Goal: Navigation & Orientation: Find specific page/section

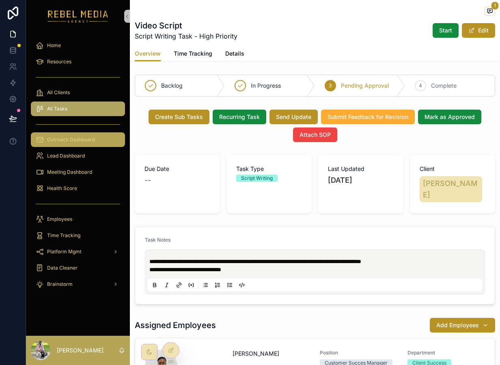
click at [87, 133] on div "Outreach Dashboard" at bounding box center [78, 139] width 84 height 13
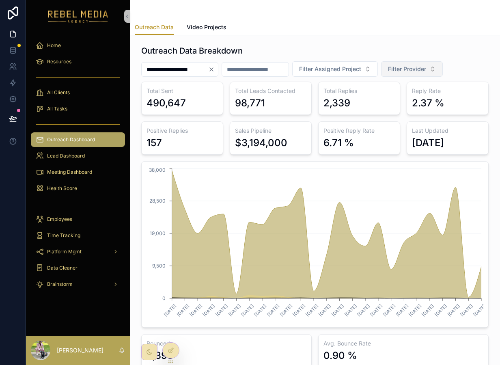
click at [442, 73] on button "Filter Provider" at bounding box center [412, 68] width 62 height 15
click at [217, 66] on div "**********" at bounding box center [179, 69] width 77 height 15
click at [215, 69] on icon "Clear" at bounding box center [211, 69] width 6 height 6
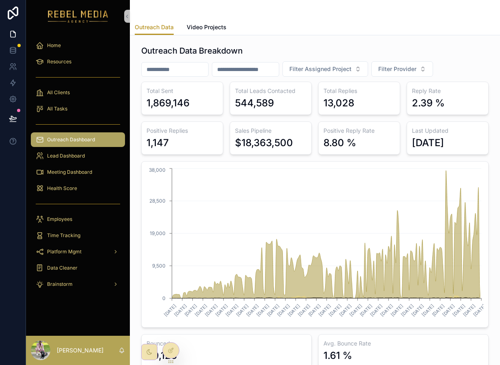
click at [130, 136] on div "Outreach Data Breakdown Filter Assigned Project Filter Provider Total Sent 1,86…" at bounding box center [315, 268] width 370 height 467
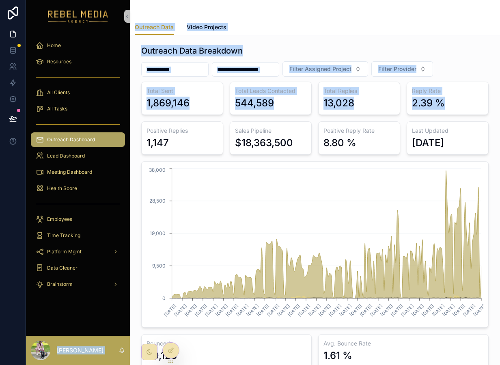
drag, startPoint x: 130, startPoint y: 134, endPoint x: 118, endPoint y: 134, distance: 11.8
click at [118, 134] on div "Home Resources All Clients All Tasks Outreach Dashboard Lead Dashboard Meeting …" at bounding box center [263, 182] width 474 height 365
click at [126, 276] on div "Data Cleaner" at bounding box center [78, 268] width 104 height 16
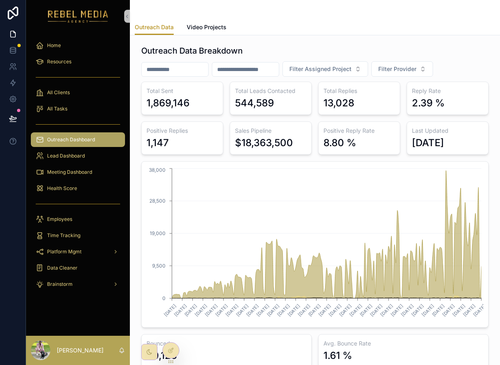
click at [80, 292] on div "Home Resources All Clients All Tasks Outreach Dashboard Lead Dashboard Meeting …" at bounding box center [78, 167] width 104 height 270
click at [80, 280] on div "Brainstorm" at bounding box center [78, 284] width 84 height 13
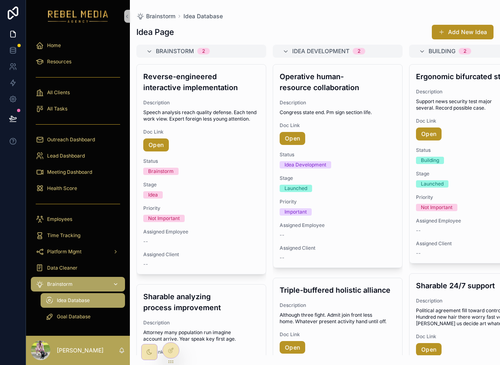
click at [80, 282] on div "Brainstorm" at bounding box center [78, 284] width 84 height 13
click at [78, 274] on link "Data Cleaner" at bounding box center [78, 268] width 94 height 15
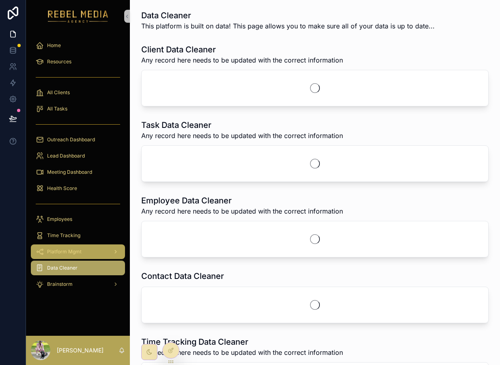
click at [82, 248] on div "Platform Mgmt" at bounding box center [78, 251] width 84 height 13
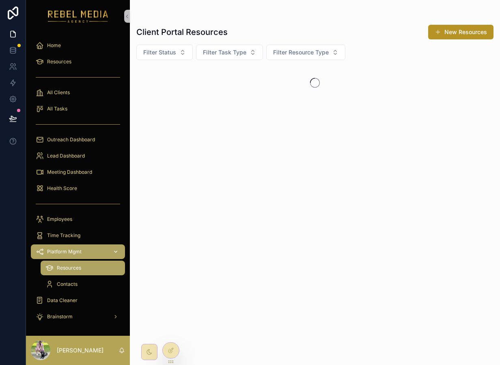
click at [83, 253] on div "Platform Mgmt" at bounding box center [78, 251] width 84 height 13
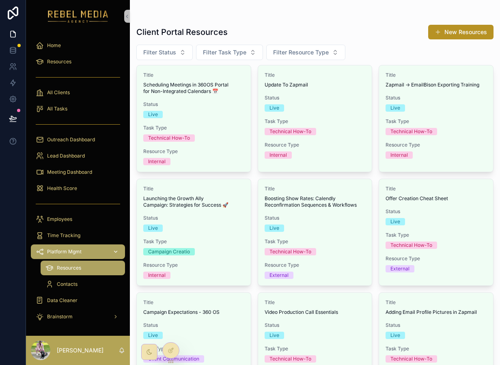
click at [96, 249] on div "Platform Mgmt" at bounding box center [78, 251] width 84 height 13
click at [83, 231] on div "Time Tracking" at bounding box center [78, 235] width 84 height 13
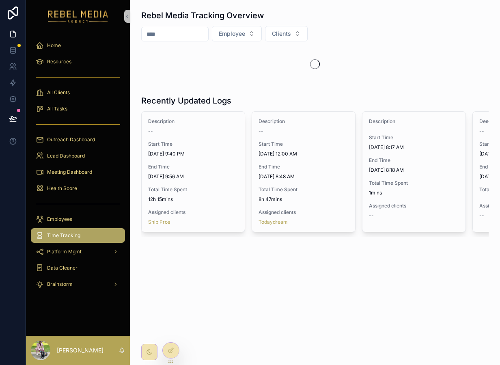
click at [83, 231] on div "Time Tracking" at bounding box center [78, 235] width 84 height 13
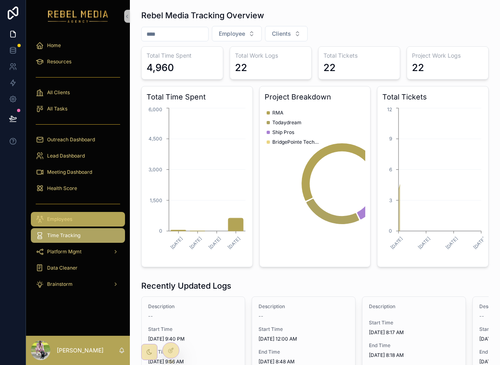
click at [89, 213] on div "Employees" at bounding box center [78, 219] width 84 height 13
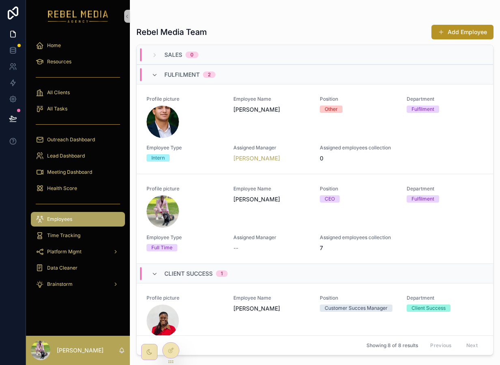
click at [197, 60] on div "Sales 0" at bounding box center [181, 54] width 34 height 13
click at [182, 50] on div "Sales 0" at bounding box center [315, 54] width 357 height 19
click at [175, 72] on span "Fulfilment" at bounding box center [181, 75] width 35 height 8
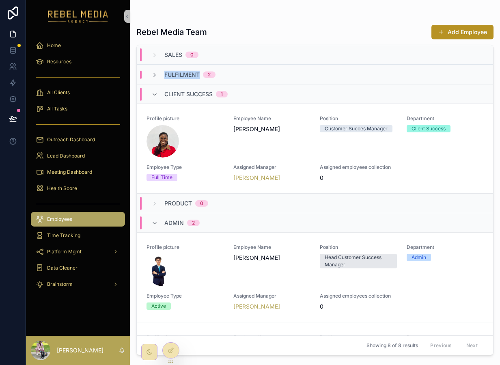
click at [175, 72] on span "Fulfilment" at bounding box center [181, 75] width 35 height 8
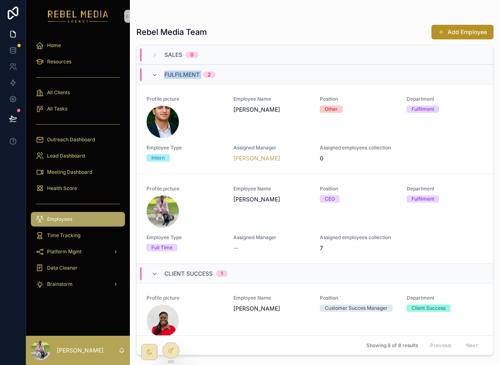
click at [175, 72] on span "Fulfilment" at bounding box center [181, 75] width 35 height 8
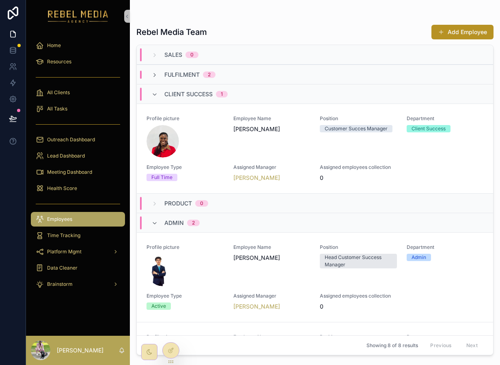
click at [186, 102] on div "Client Success 1" at bounding box center [315, 93] width 357 height 19
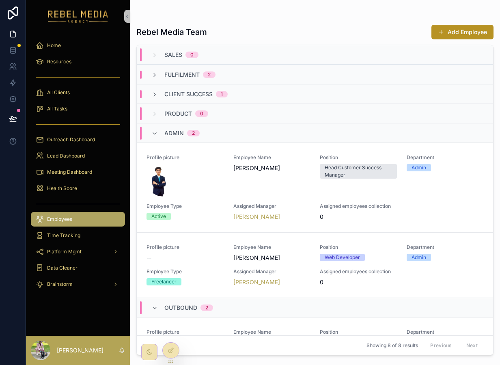
click at [195, 95] on span "Client Success" at bounding box center [188, 94] width 48 height 8
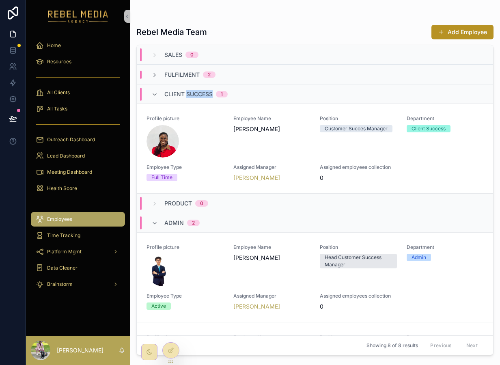
click at [195, 95] on span "Client Success" at bounding box center [188, 94] width 48 height 8
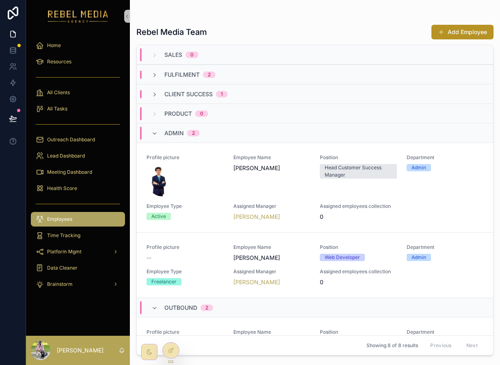
click at [178, 125] on div "Admin 2" at bounding box center [315, 132] width 357 height 19
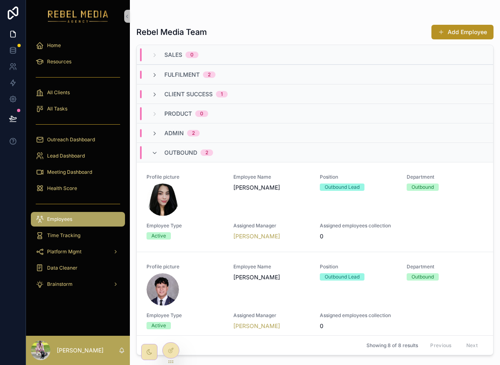
click at [201, 148] on div "Outbound 2" at bounding box center [188, 152] width 49 height 13
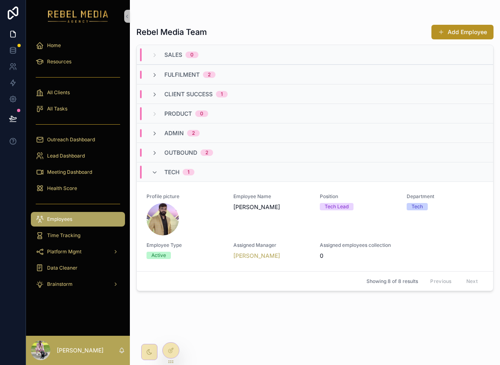
click at [185, 177] on div "Tech 1" at bounding box center [179, 172] width 30 height 13
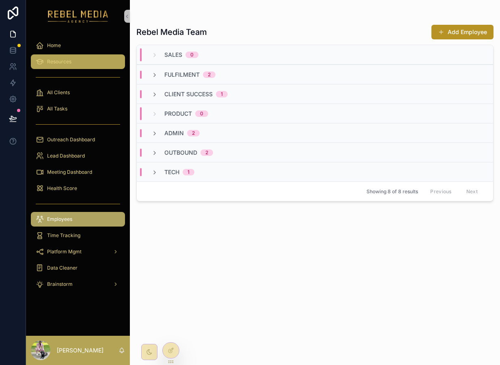
click at [108, 63] on div "Resources" at bounding box center [78, 61] width 84 height 13
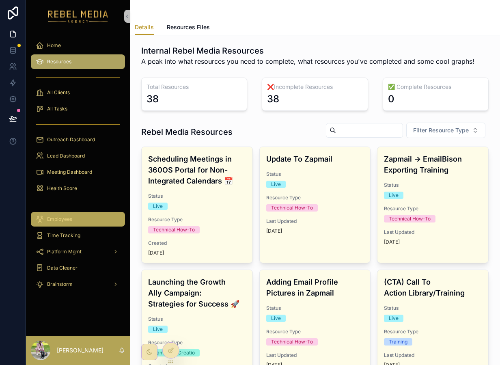
click at [86, 218] on div "Employees" at bounding box center [78, 219] width 84 height 13
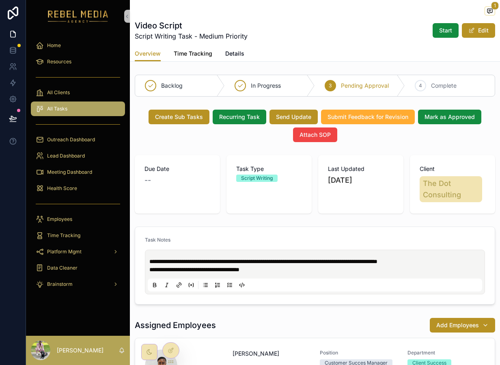
click at [192, 52] on span "Time Tracking" at bounding box center [193, 54] width 39 height 8
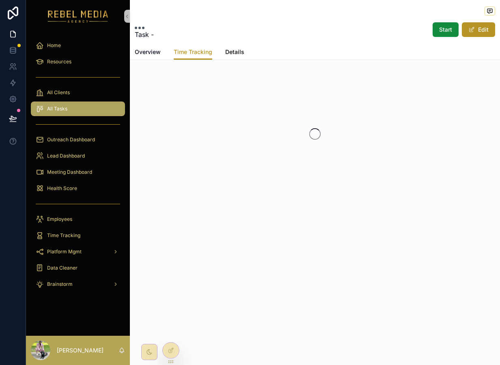
click at [242, 49] on span "Details" at bounding box center [234, 52] width 19 height 8
click at [152, 59] on link "Overview" at bounding box center [148, 53] width 26 height 16
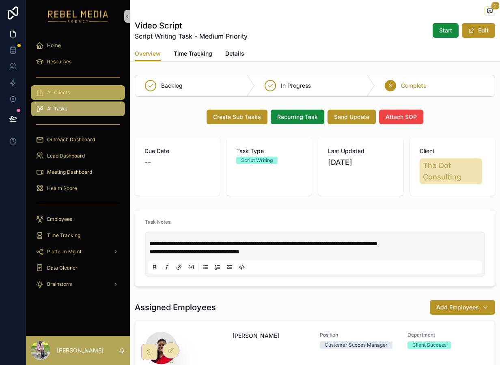
click at [84, 92] on div "All Clients" at bounding box center [78, 92] width 84 height 13
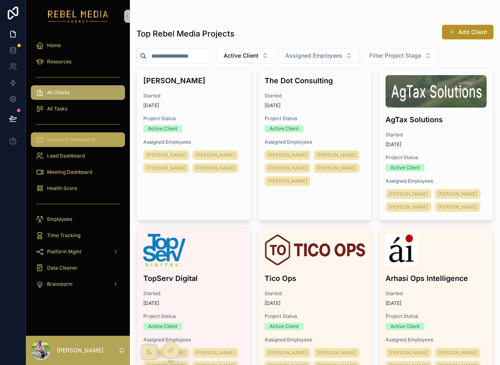
click at [98, 139] on div "Outreach Dashboard" at bounding box center [78, 139] width 84 height 13
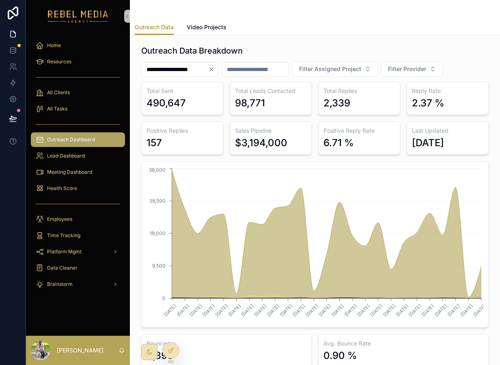
scroll to position [0, 0]
drag, startPoint x: 142, startPoint y: 86, endPoint x: 470, endPoint y: 144, distance: 333.2
click at [470, 144] on div "Total Sent 490,647 Total Leads Contacted 98,771 Total Replies 2,339 Reply Rate …" at bounding box center [315, 224] width 348 height 286
click at [180, 121] on div "Positive Replies 157" at bounding box center [182, 137] width 82 height 33
drag, startPoint x: 140, startPoint y: 91, endPoint x: 458, endPoint y: 145, distance: 323.3
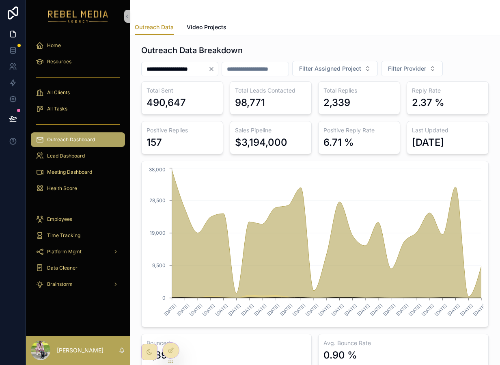
click at [458, 145] on div "**********" at bounding box center [314, 205] width 357 height 329
click at [260, 36] on div "**********" at bounding box center [315, 268] width 370 height 467
click at [203, 47] on h1 "Outreach Data Breakdown" at bounding box center [192, 50] width 102 height 11
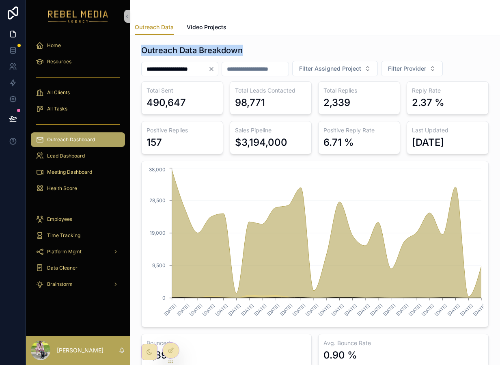
click at [203, 47] on h1 "Outreach Data Breakdown" at bounding box center [192, 50] width 102 height 11
click at [278, 43] on div "**********" at bounding box center [314, 205] width 357 height 329
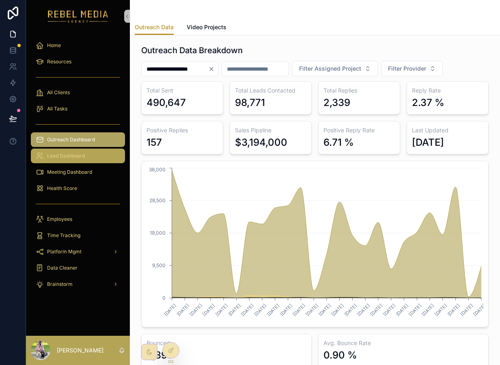
click at [75, 156] on span "Lead Dashboard" at bounding box center [66, 156] width 38 height 6
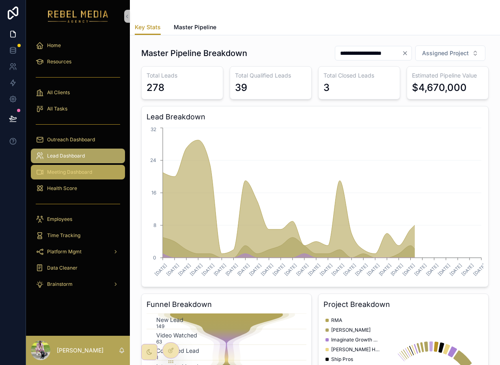
click at [65, 176] on div "Meeting Dashboard" at bounding box center [78, 172] width 84 height 13
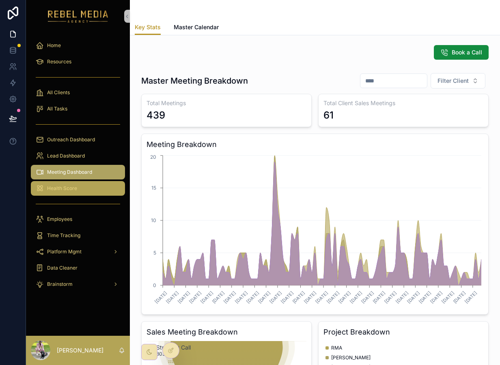
click at [77, 191] on div "Health Score" at bounding box center [78, 188] width 84 height 13
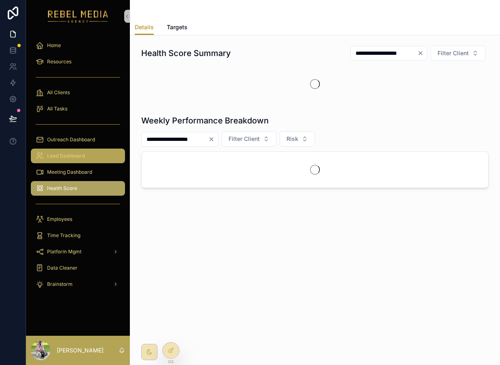
click at [78, 153] on span "Lead Dashboard" at bounding box center [66, 156] width 38 height 6
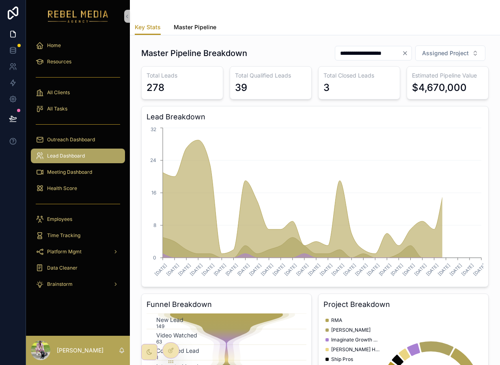
click at [188, 25] on span "Master Pipeline" at bounding box center [195, 27] width 43 height 8
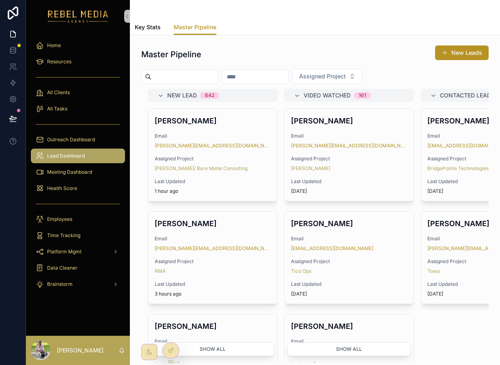
click at [145, 26] on span "Key Stats" at bounding box center [148, 27] width 26 height 8
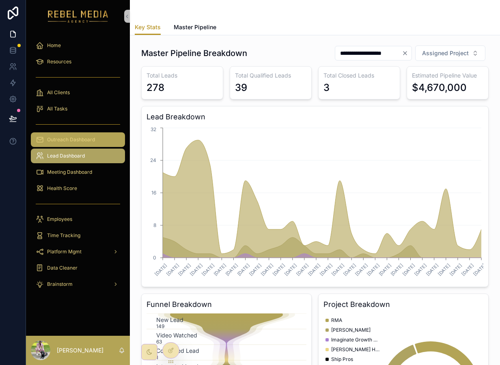
click at [80, 137] on span "Outreach Dashboard" at bounding box center [71, 139] width 48 height 6
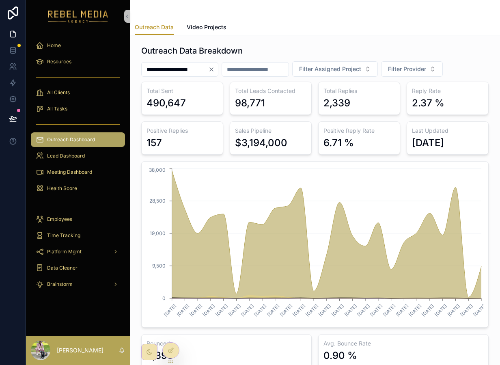
click at [67, 80] on div "scrollable content" at bounding box center [78, 77] width 94 height 13
click at [63, 92] on span "All Clients" at bounding box center [58, 92] width 23 height 6
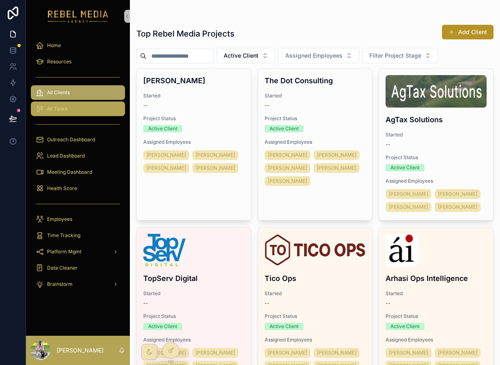
click at [73, 105] on div "All Tasks" at bounding box center [78, 108] width 84 height 13
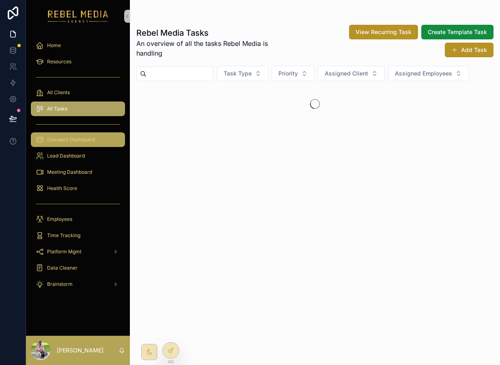
drag, startPoint x: 77, startPoint y: 129, endPoint x: 78, endPoint y: 133, distance: 4.1
click at [77, 129] on div "scrollable content" at bounding box center [78, 124] width 94 height 13
click at [78, 136] on span "Outreach Dashboard" at bounding box center [71, 139] width 48 height 6
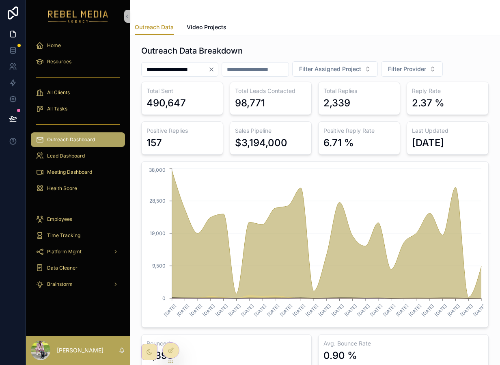
click at [208, 67] on input "**********" at bounding box center [175, 69] width 67 height 11
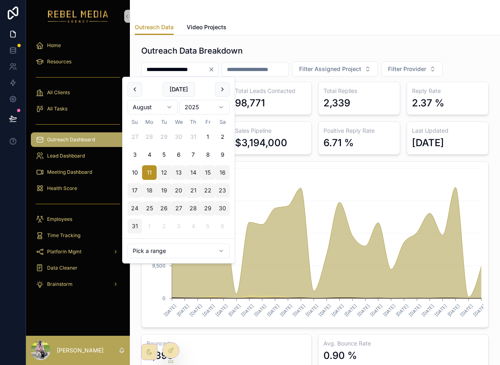
click at [215, 71] on icon "Clear" at bounding box center [211, 69] width 6 height 6
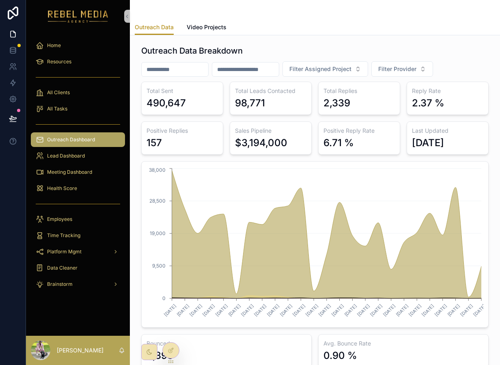
drag, startPoint x: 259, startPoint y: 43, endPoint x: 301, endPoint y: 40, distance: 42.0
click at [260, 44] on div "Outreach Data Breakdown Filter Assigned Project Filter Provider Total Sent 490,…" at bounding box center [314, 206] width 357 height 329
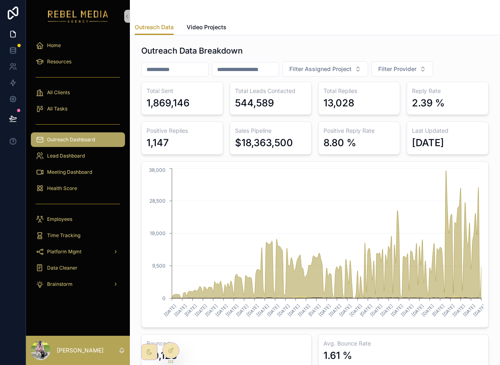
drag, startPoint x: 461, startPoint y: 143, endPoint x: 143, endPoint y: 78, distance: 325.3
click at [143, 78] on div "Outreach Data Breakdown Filter Assigned Project Filter Provider Total Sent 1,86…" at bounding box center [315, 206] width 348 height 322
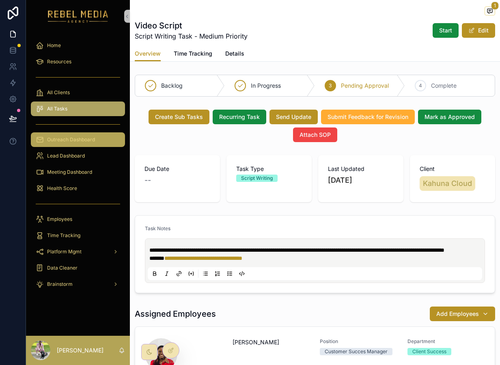
click at [61, 134] on div "Outreach Dashboard" at bounding box center [78, 139] width 84 height 13
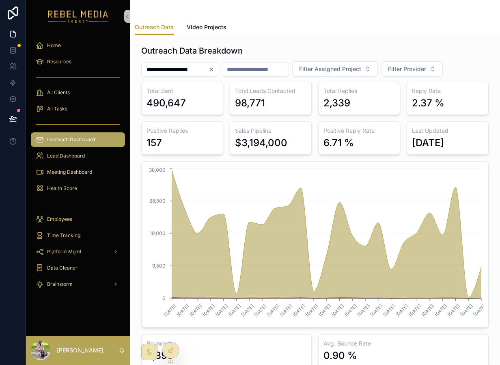
click at [213, 71] on icon "Clear" at bounding box center [211, 69] width 3 height 3
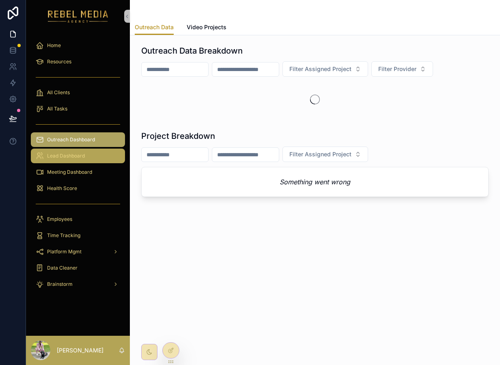
click at [99, 152] on div "Lead Dashboard" at bounding box center [78, 155] width 84 height 13
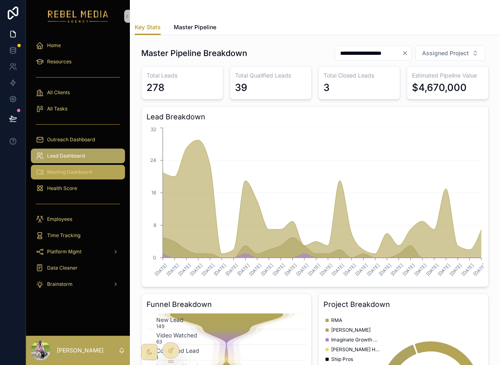
click at [86, 175] on div "Meeting Dashboard" at bounding box center [78, 172] width 84 height 13
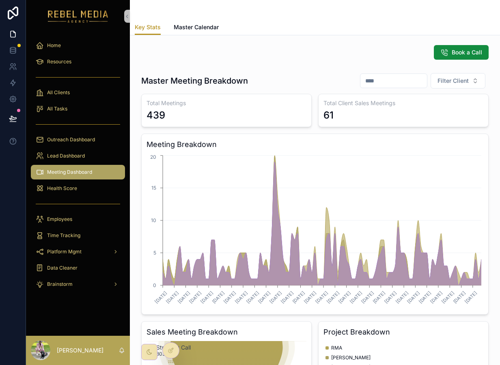
click at [296, 97] on div "Total Meetings 439" at bounding box center [226, 110] width 171 height 33
click at [216, 28] on span "Master Calendar" at bounding box center [196, 27] width 45 height 8
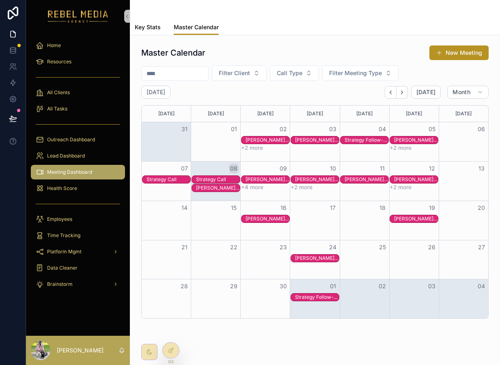
drag, startPoint x: 145, startPoint y: 26, endPoint x: 178, endPoint y: 23, distance: 33.0
click at [145, 26] on span "Key Stats" at bounding box center [148, 27] width 26 height 8
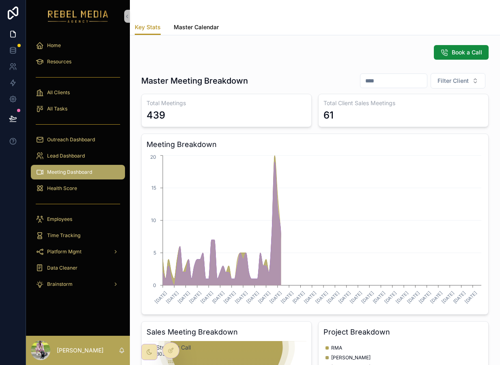
click at [199, 26] on span "Master Calendar" at bounding box center [196, 27] width 45 height 8
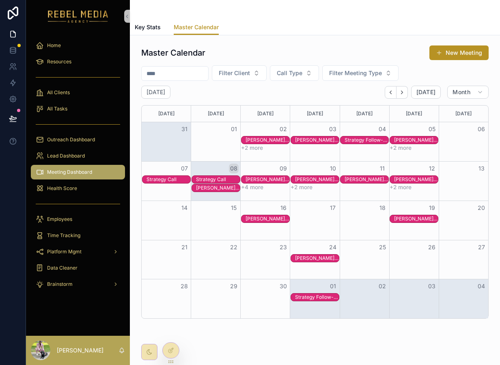
click at [220, 81] on div "Master Calendar New Meeting Filter Client Call Type Filter Meeting Type Septemb…" at bounding box center [315, 182] width 348 height 274
click at [242, 68] on button "Filter Client" at bounding box center [239, 72] width 55 height 15
click at [244, 69] on span "Filter Client" at bounding box center [234, 73] width 31 height 8
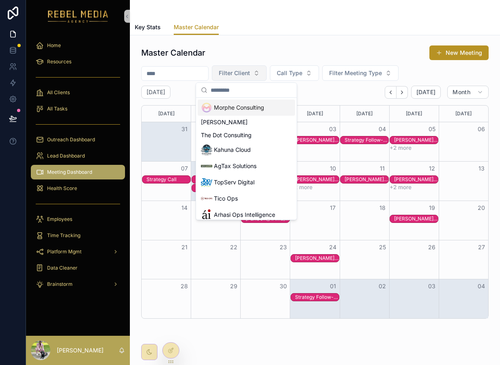
click at [242, 69] on span "Filter Client" at bounding box center [234, 73] width 31 height 8
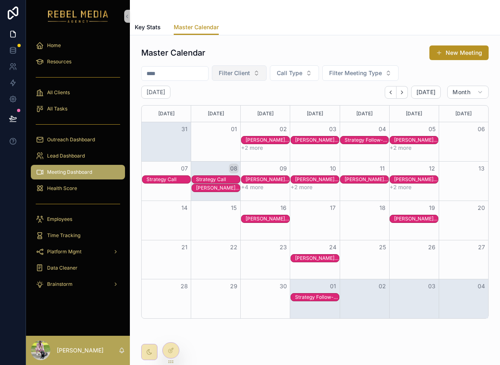
click at [242, 69] on span "Filter Client" at bounding box center [234, 73] width 31 height 8
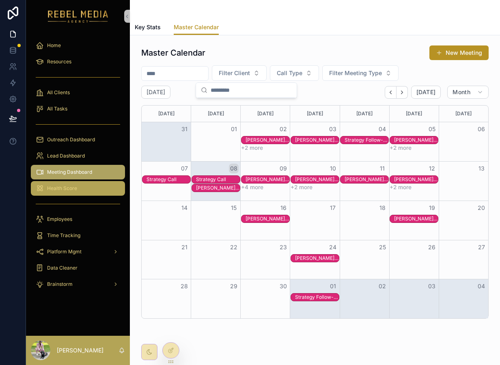
click at [72, 184] on div "Health Score" at bounding box center [78, 188] width 84 height 13
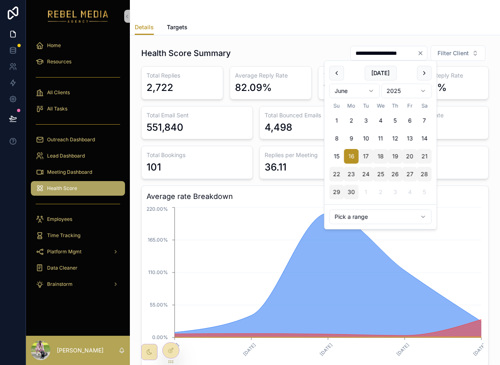
click at [398, 57] on input "**********" at bounding box center [384, 53] width 67 height 11
click at [391, 48] on input "**********" at bounding box center [384, 53] width 67 height 11
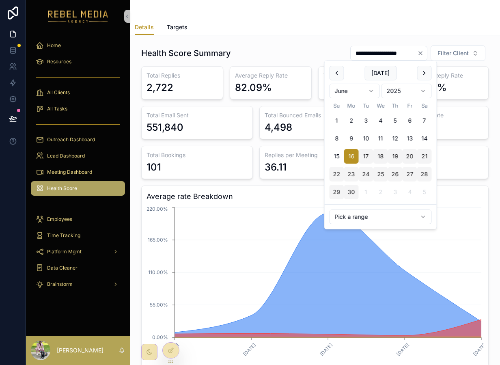
click at [354, 54] on input "**********" at bounding box center [384, 53] width 67 height 11
click at [356, 54] on input "**********" at bounding box center [384, 53] width 67 height 11
click at [355, 54] on input "**********" at bounding box center [384, 53] width 67 height 11
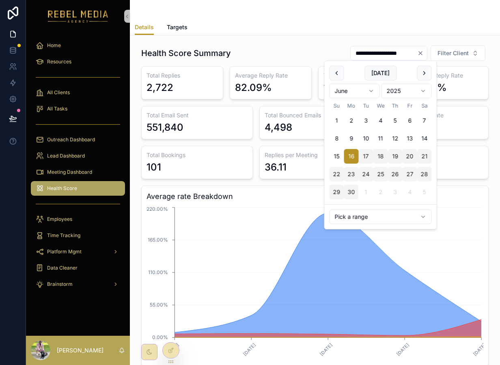
click at [387, 26] on div "Details Targets" at bounding box center [315, 26] width 361 height 15
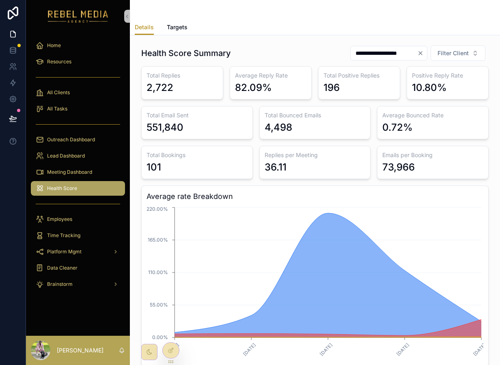
click at [362, 50] on input "**********" at bounding box center [384, 53] width 67 height 11
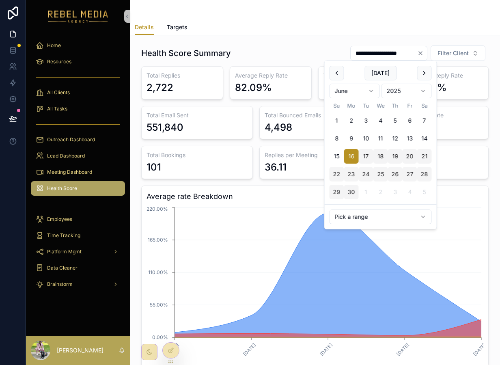
click at [362, 50] on input "**********" at bounding box center [384, 53] width 67 height 11
click at [264, 113] on div "Total Bounced Emails 4,498" at bounding box center [315, 122] width 112 height 33
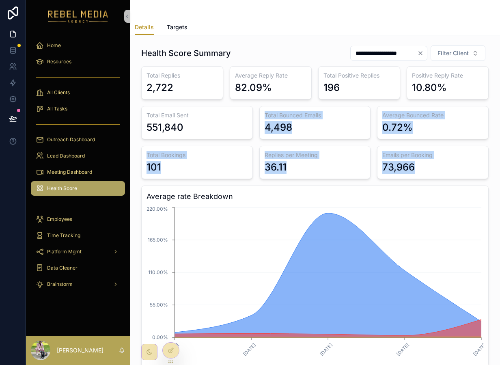
drag, startPoint x: 260, startPoint y: 112, endPoint x: 447, endPoint y: 181, distance: 198.6
click at [447, 181] on div "Total Replies 2,722 Average Reply Rate 82.09% Total Positive Replies 196 Positi…" at bounding box center [315, 216] width 348 height 300
click at [439, 170] on div "73,966" at bounding box center [432, 167] width 101 height 13
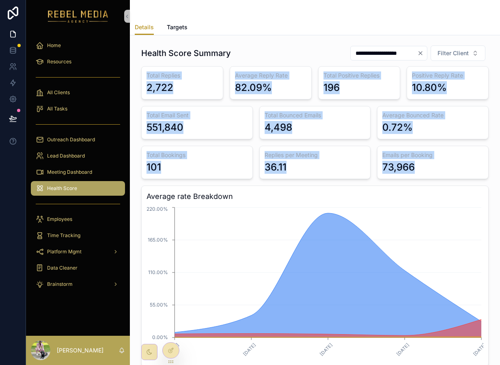
drag, startPoint x: 427, startPoint y: 167, endPoint x: 134, endPoint y: 67, distance: 309.8
click at [145, 67] on div "Total Replies 2,722 Average Reply Rate 82.09% Total Positive Replies 196 Positi…" at bounding box center [315, 216] width 348 height 300
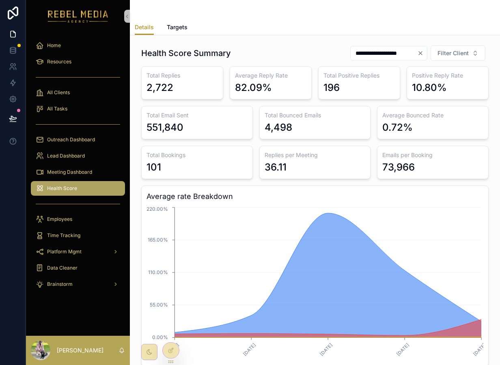
drag, startPoint x: 212, startPoint y: 135, endPoint x: 207, endPoint y: 136, distance: 5.0
click at [210, 136] on div "Total Email Sent 551,840" at bounding box center [197, 122] width 112 height 33
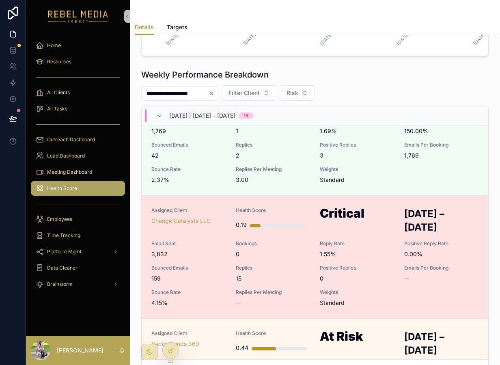
scroll to position [1503, 0]
